Goal: Task Accomplishment & Management: Complete application form

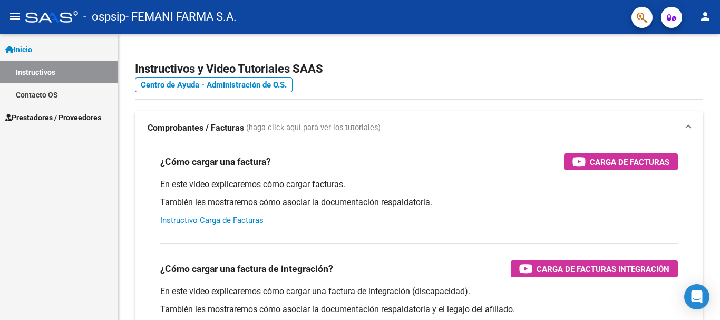
click at [95, 114] on span "Prestadores / Proveedores" at bounding box center [53, 118] width 96 height 12
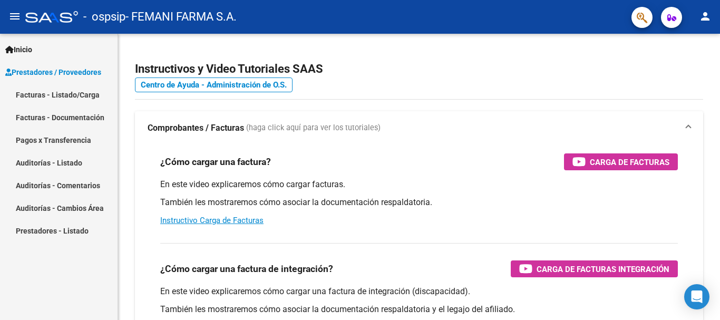
click at [62, 92] on link "Facturas - Listado/Carga" at bounding box center [59, 94] width 118 height 23
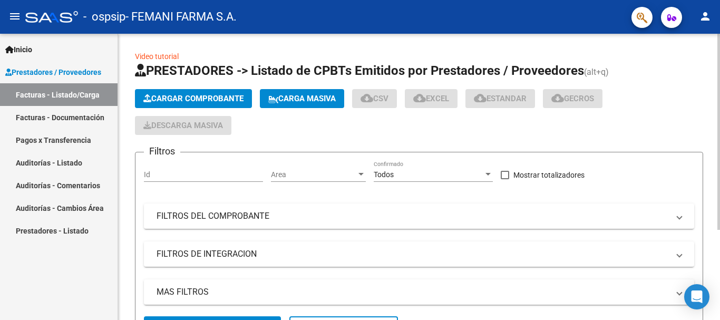
click at [174, 94] on span "Cargar Comprobante" at bounding box center [193, 98] width 100 height 9
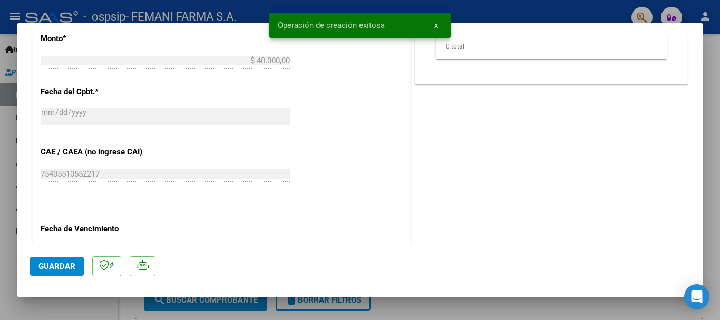
scroll to position [632, 0]
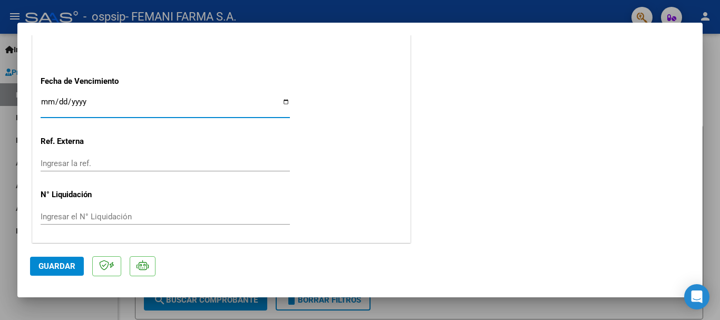
click at [48, 99] on input "Ingresar la fecha" at bounding box center [165, 105] width 249 height 17
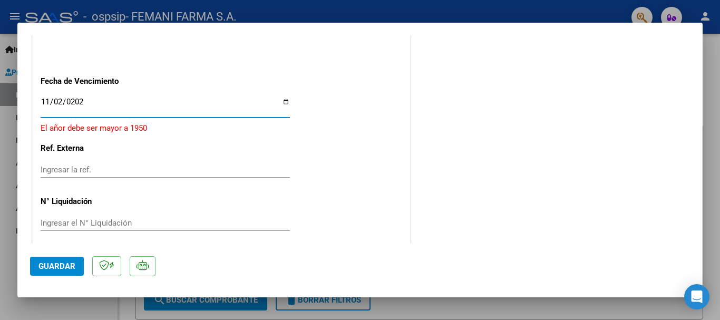
type input "[DATE]"
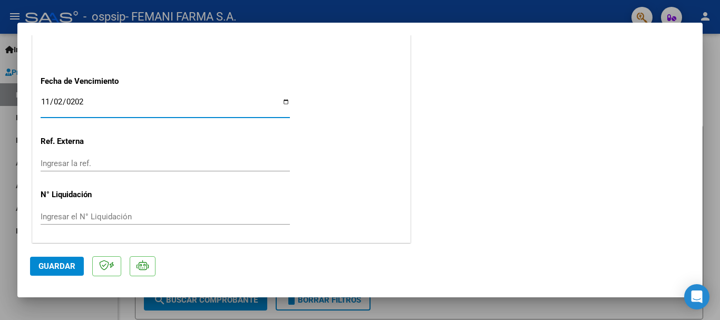
click at [65, 266] on span "Guardar" at bounding box center [56, 265] width 37 height 9
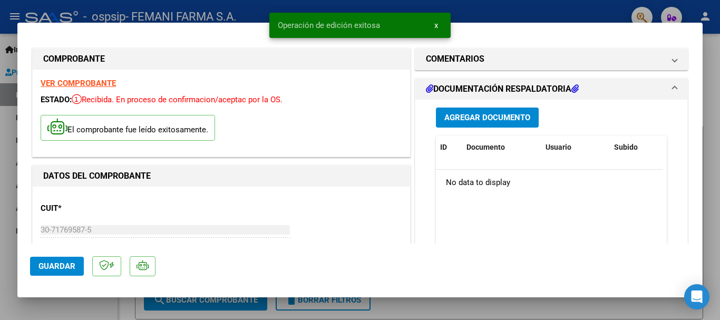
scroll to position [0, 0]
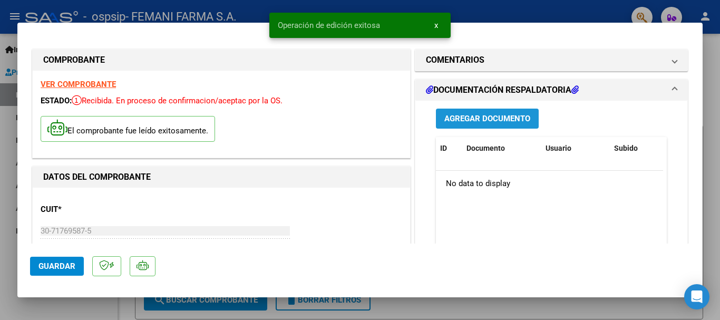
click at [456, 115] on span "Agregar Documento" at bounding box center [487, 118] width 86 height 9
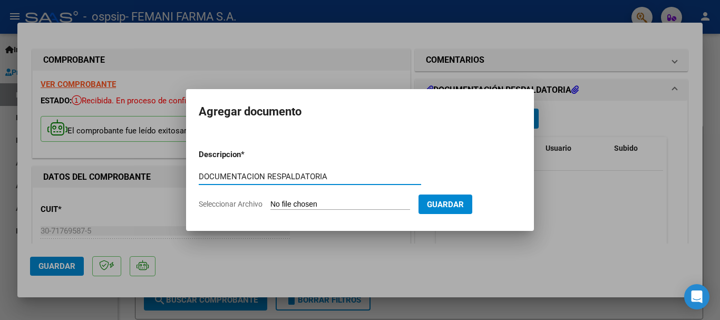
type input "DOCUMENTACION RESPALDATORIA"
type input "C:\fakepath\15783.pdf"
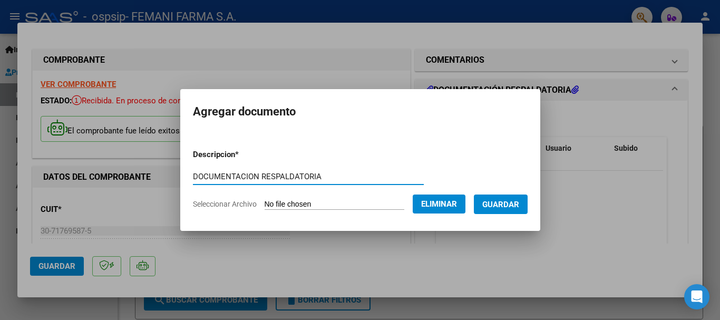
click at [514, 203] on span "Guardar" at bounding box center [500, 204] width 37 height 9
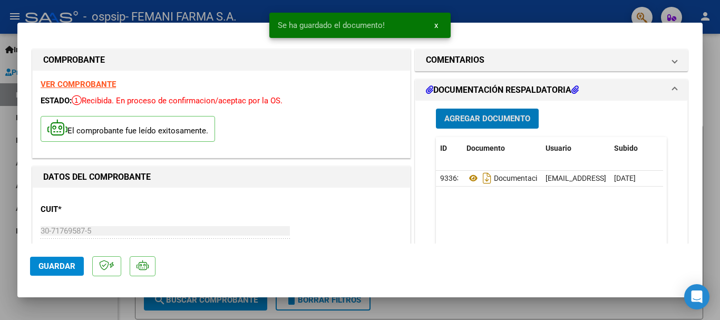
click at [62, 267] on span "Guardar" at bounding box center [56, 265] width 37 height 9
click at [436, 25] on span "x" at bounding box center [436, 25] width 4 height 9
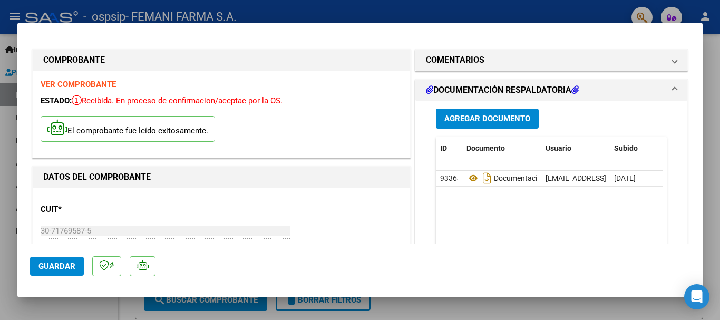
click at [438, 16] on div at bounding box center [360, 160] width 720 height 320
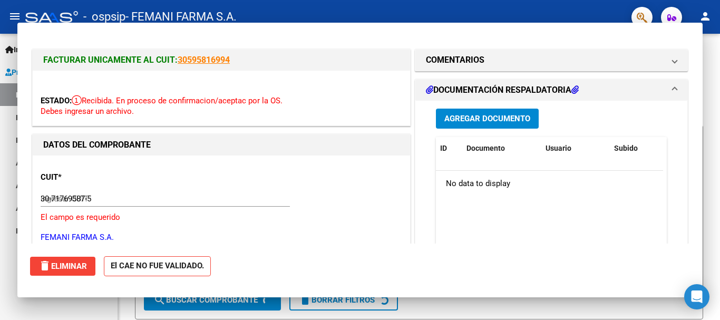
type input "$ 0,00"
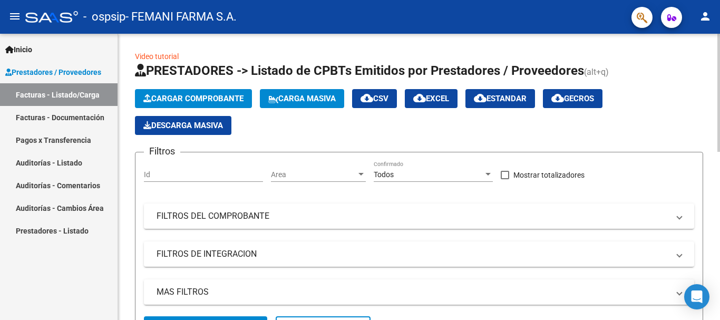
click at [182, 101] on span "Cargar Comprobante" at bounding box center [193, 98] width 100 height 9
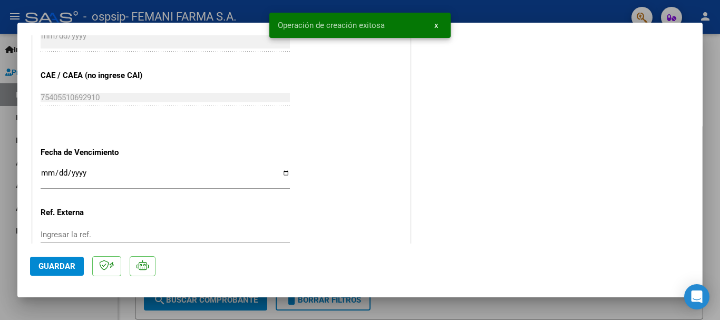
scroll to position [580, 0]
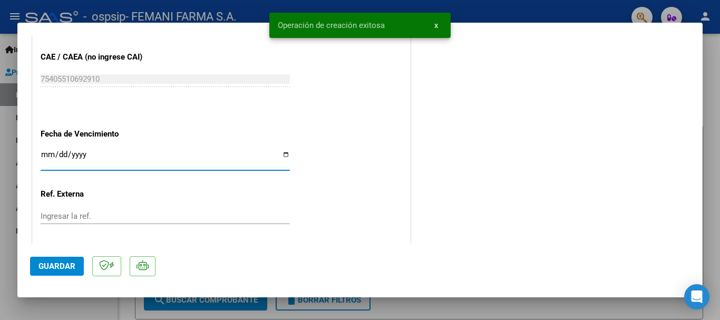
click at [46, 154] on input "Ingresar la fecha" at bounding box center [165, 158] width 249 height 17
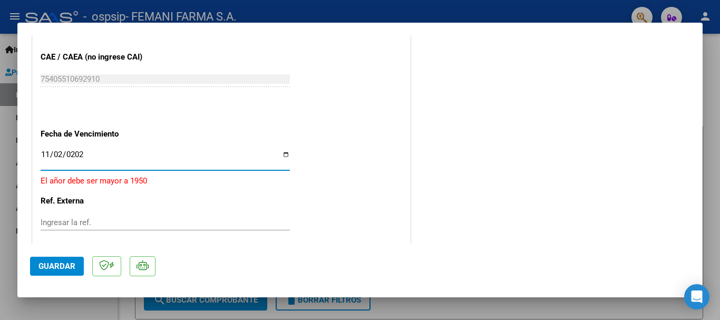
type input "[DATE]"
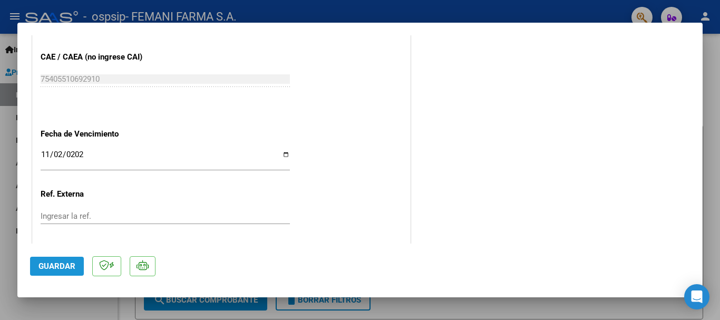
click at [67, 262] on span "Guardar" at bounding box center [56, 265] width 37 height 9
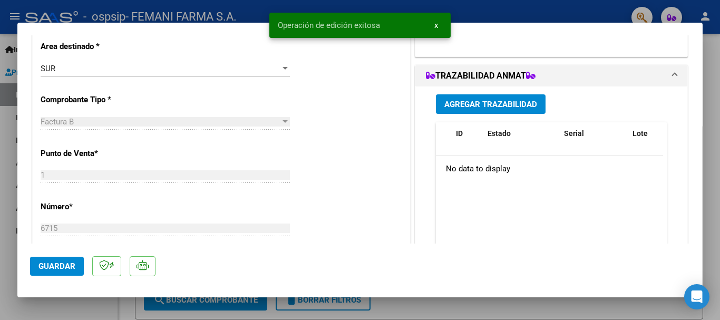
scroll to position [0, 0]
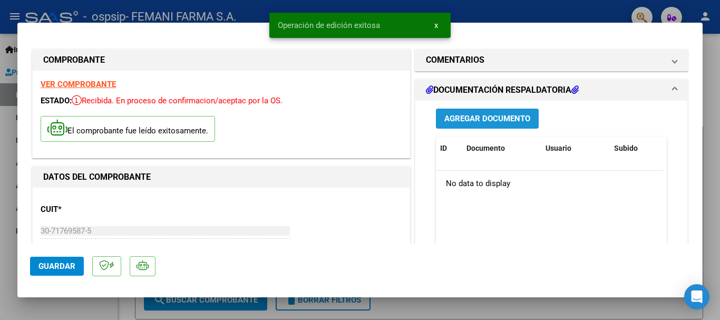
click at [471, 122] on span "Agregar Documento" at bounding box center [487, 118] width 86 height 9
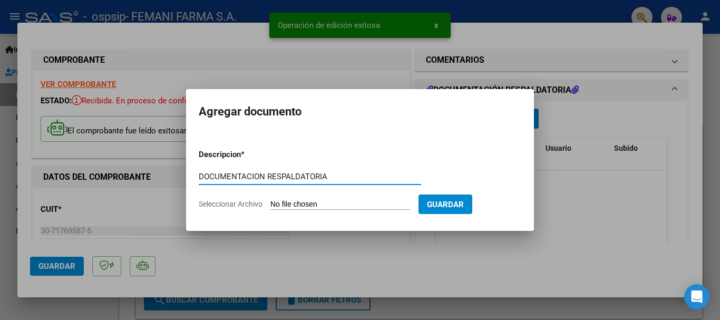
type input "DOCUMENTACION RESPALDATORIA"
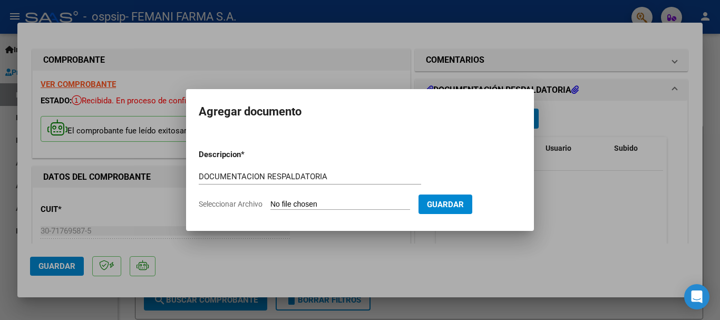
type input "C:\fakepath\16103.pdf"
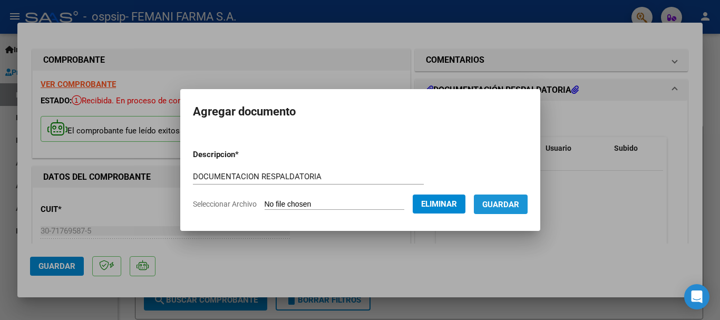
click at [512, 207] on span "Guardar" at bounding box center [500, 204] width 37 height 9
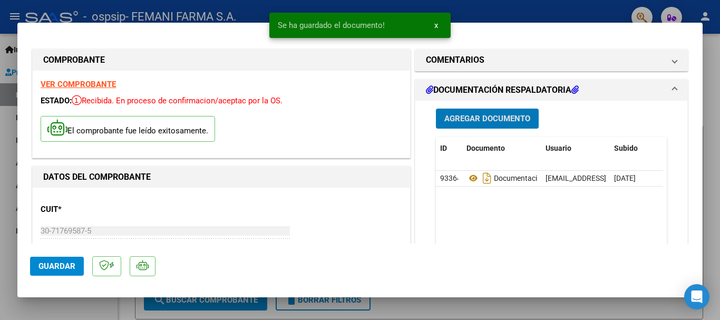
click at [38, 265] on button "Guardar" at bounding box center [57, 266] width 54 height 19
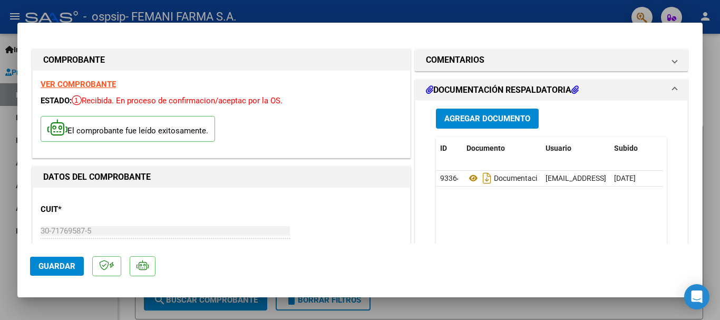
click at [371, 32] on mat-dialog-container "COMPROBANTE VER COMPROBANTE ESTADO: Recibida. En proceso de confirmacion/acepta…" at bounding box center [359, 160] width 685 height 275
click at [366, 18] on div at bounding box center [360, 160] width 720 height 320
type input "$ 0,00"
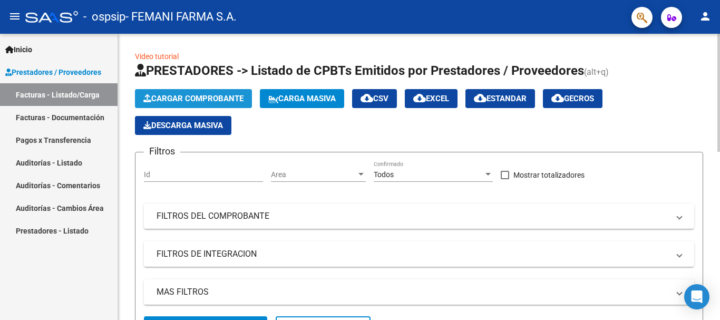
click at [172, 98] on span "Cargar Comprobante" at bounding box center [193, 98] width 100 height 9
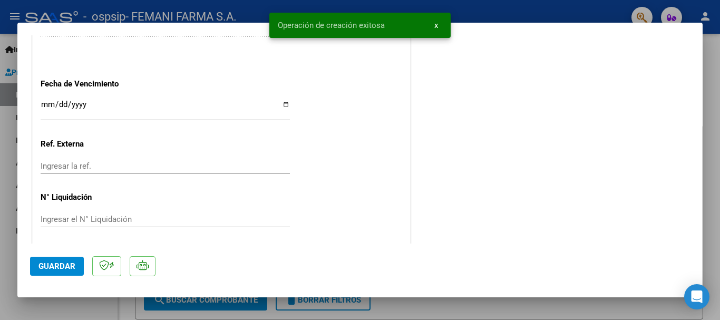
scroll to position [632, 0]
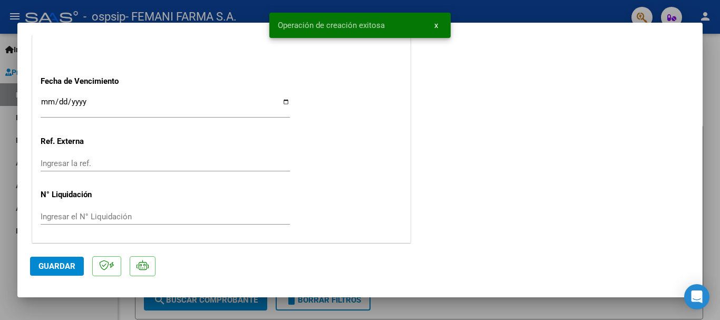
click at [45, 99] on input "Ingresar la fecha" at bounding box center [165, 105] width 249 height 17
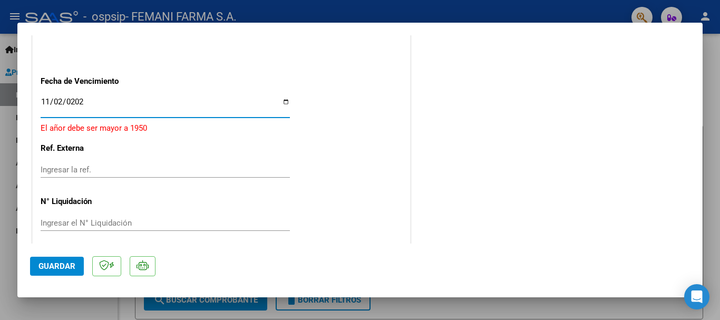
type input "[DATE]"
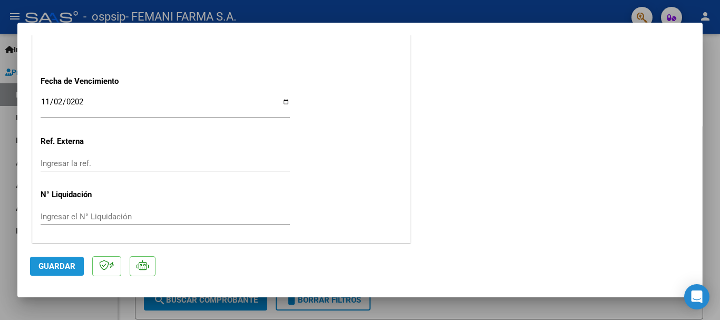
click at [54, 263] on span "Guardar" at bounding box center [56, 265] width 37 height 9
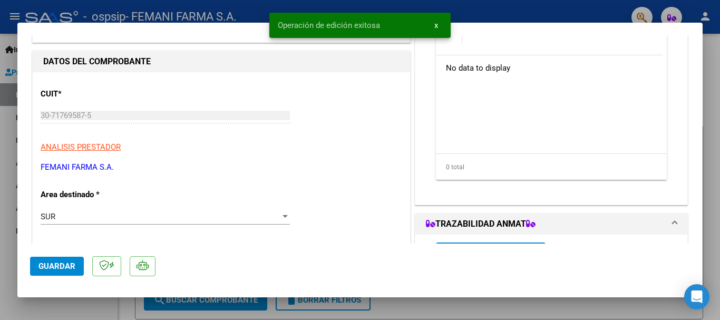
scroll to position [0, 0]
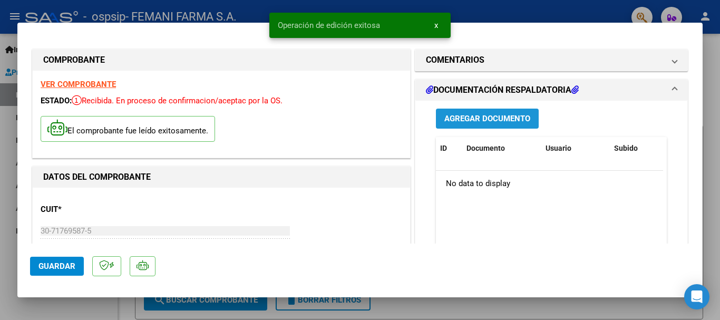
click at [459, 116] on span "Agregar Documento" at bounding box center [487, 118] width 86 height 9
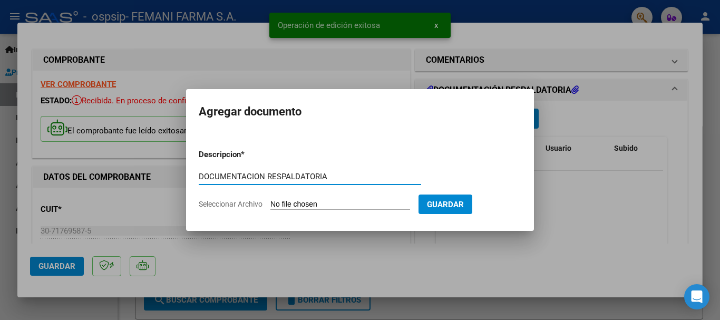
type input "DOCUMENTACION RESPALDATORIA"
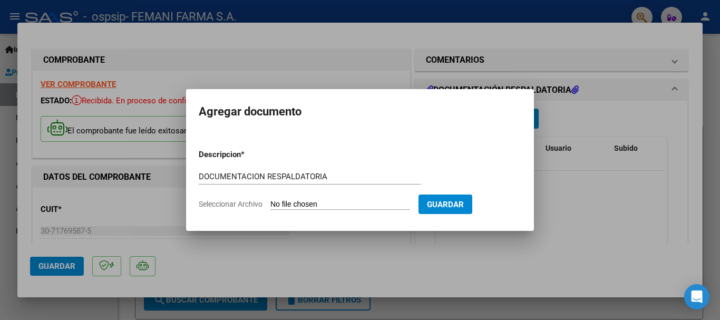
type input "C:\fakepath\17230.pdf"
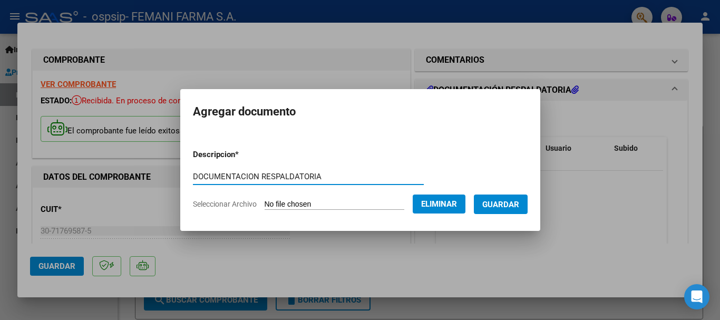
click at [506, 203] on span "Guardar" at bounding box center [500, 204] width 37 height 9
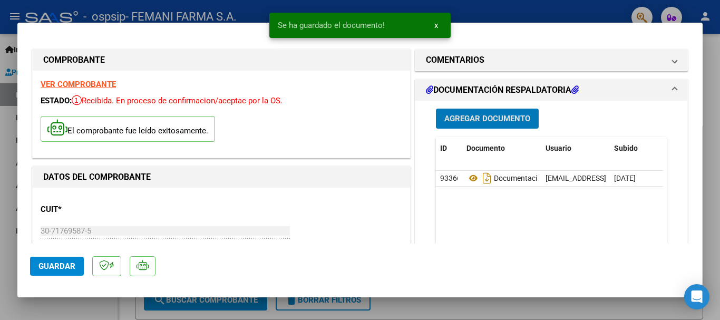
click at [52, 267] on span "Guardar" at bounding box center [56, 265] width 37 height 9
click at [434, 26] on span "x" at bounding box center [436, 25] width 4 height 9
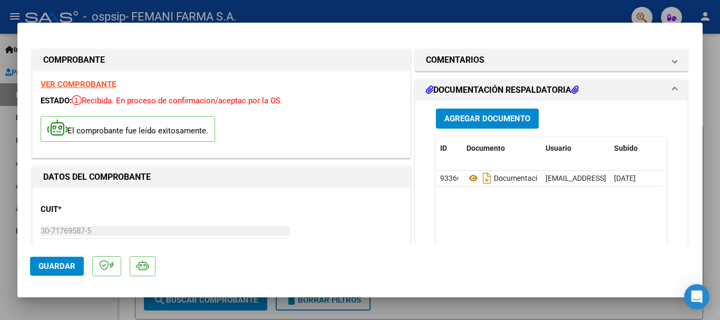
click at [428, 15] on div at bounding box center [360, 160] width 720 height 320
type input "$ 0,00"
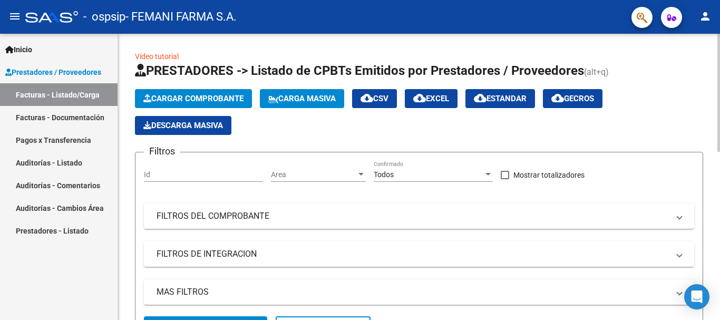
click at [177, 101] on span "Cargar Comprobante" at bounding box center [193, 98] width 100 height 9
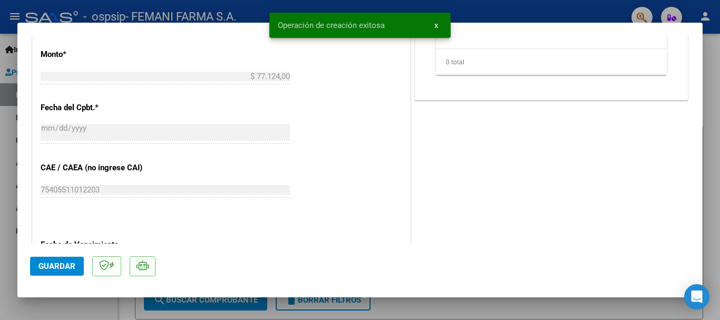
scroll to position [527, 0]
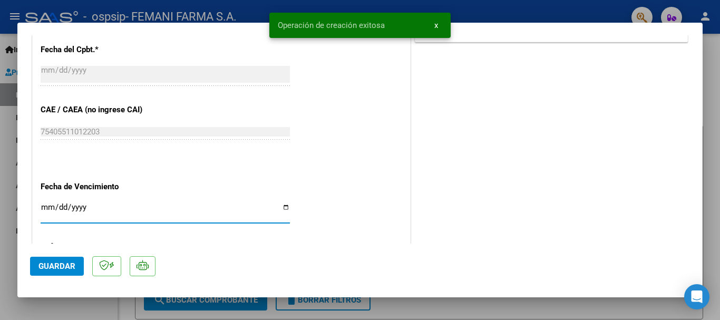
click at [43, 208] on input "Ingresar la fecha" at bounding box center [165, 211] width 249 height 17
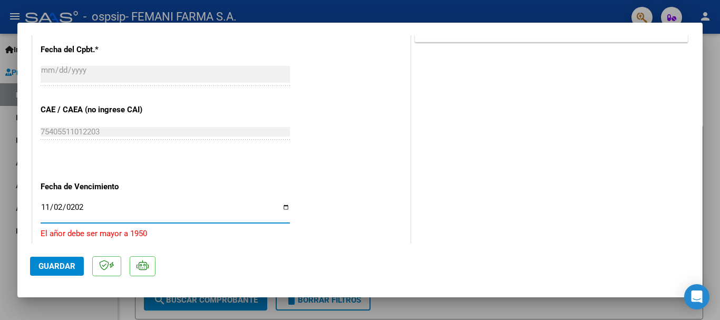
type input "[DATE]"
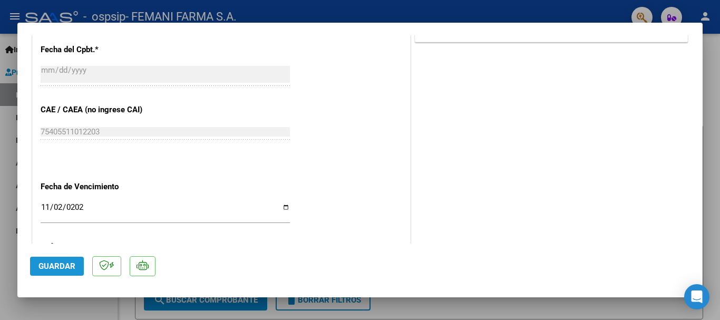
click at [73, 262] on span "Guardar" at bounding box center [56, 265] width 37 height 9
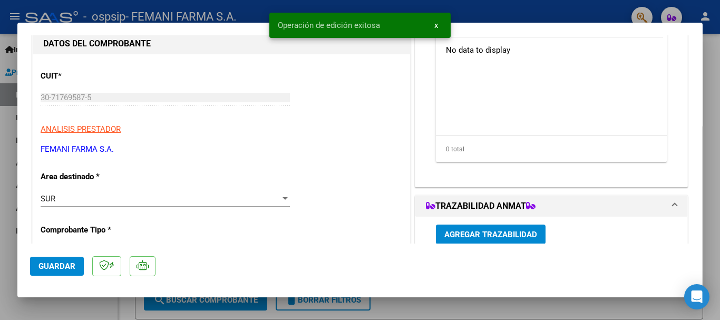
scroll to position [53, 0]
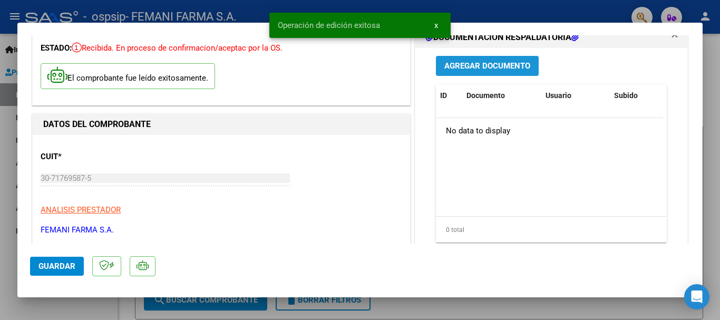
click at [476, 67] on span "Agregar Documento" at bounding box center [487, 66] width 86 height 9
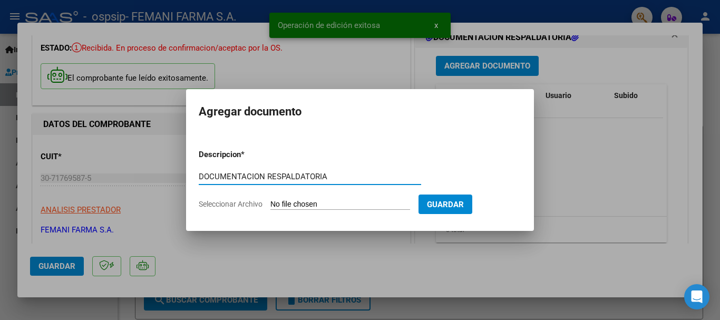
type input "DOCUMENTACION RESPALDATORIA"
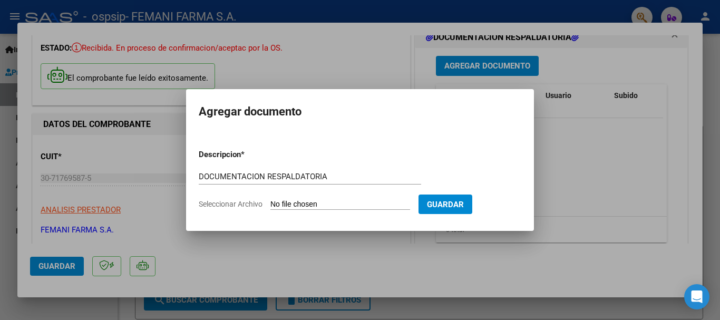
type input "C:\fakepath\17268.pdf"
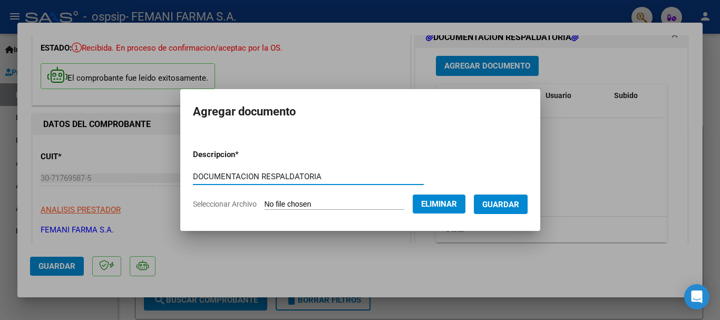
click at [519, 203] on span "Guardar" at bounding box center [500, 204] width 37 height 9
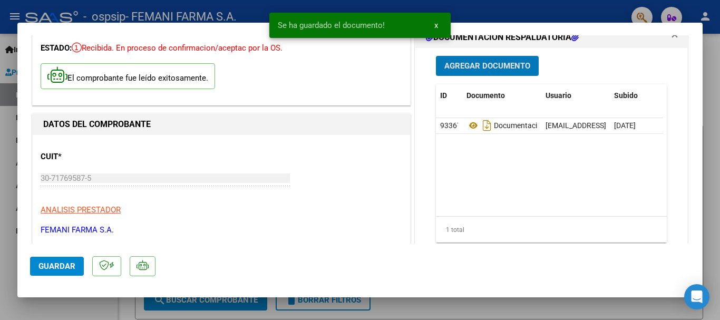
click at [61, 267] on span "Guardar" at bounding box center [56, 265] width 37 height 9
click at [438, 27] on button "x" at bounding box center [436, 25] width 21 height 19
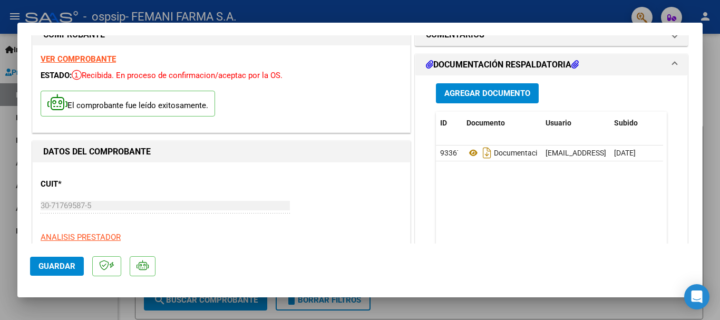
scroll to position [0, 0]
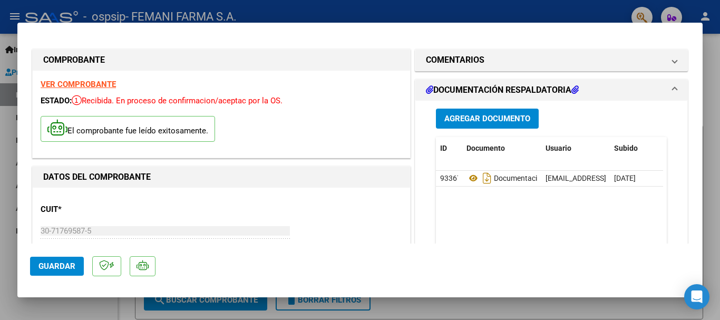
click at [389, 15] on div at bounding box center [360, 160] width 720 height 320
